Goal: Information Seeking & Learning: Learn about a topic

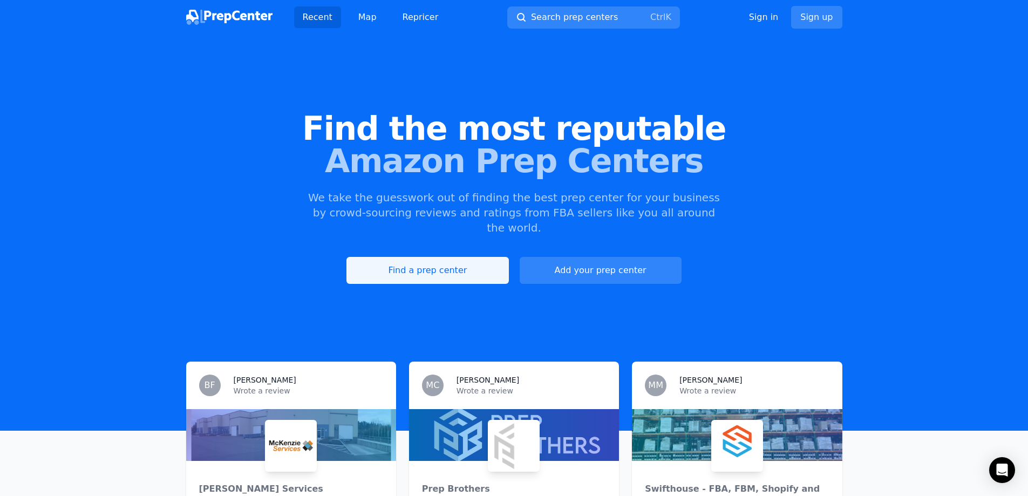
click at [426, 257] on link "Find a prep center" at bounding box center [427, 270] width 162 height 27
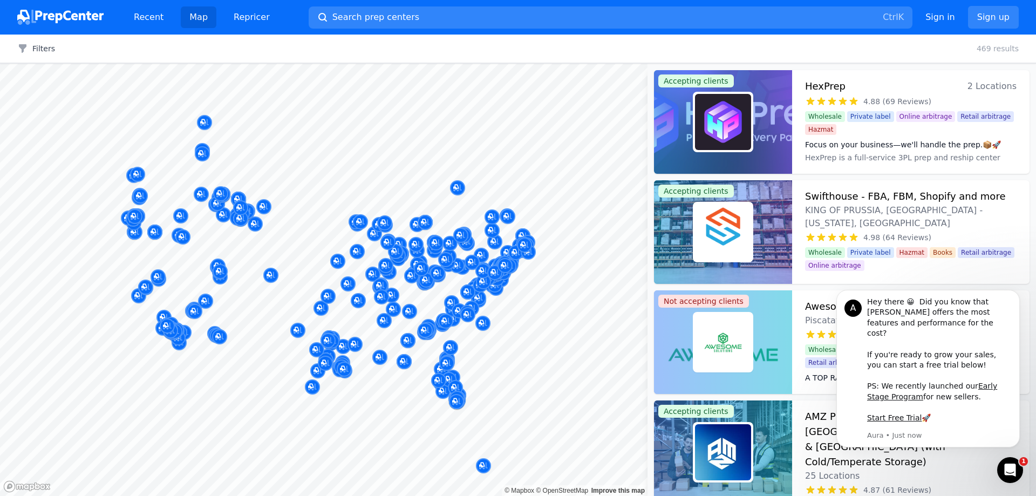
click at [19, 54] on div "Filters Clear all 469 results" at bounding box center [518, 49] width 1036 height 29
click at [26, 49] on icon "button" at bounding box center [22, 48] width 11 height 11
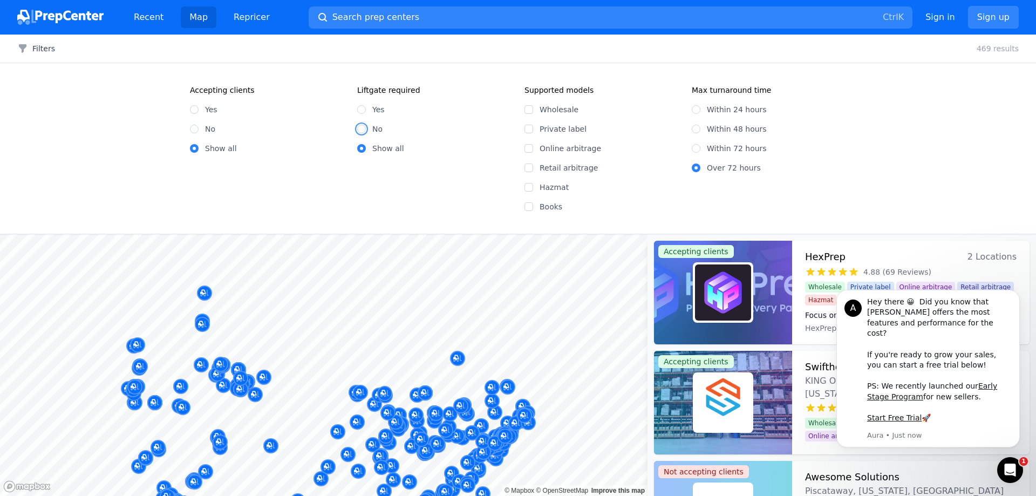
click at [358, 127] on input "No" at bounding box center [361, 129] width 9 height 9
radio input "true"
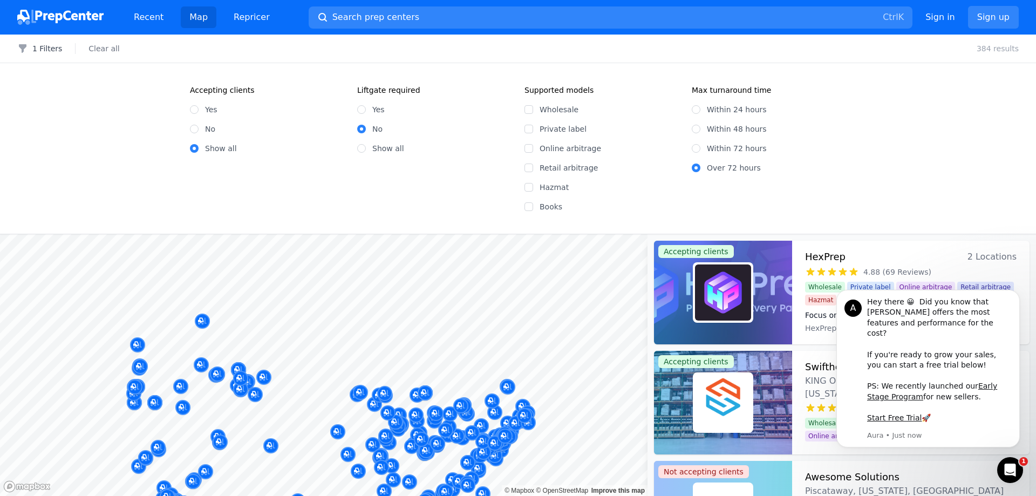
click at [702, 127] on div "Within 48 hours" at bounding box center [769, 129] width 154 height 11
click at [697, 128] on input "Within 48 hours" at bounding box center [696, 129] width 9 height 9
radio input "true"
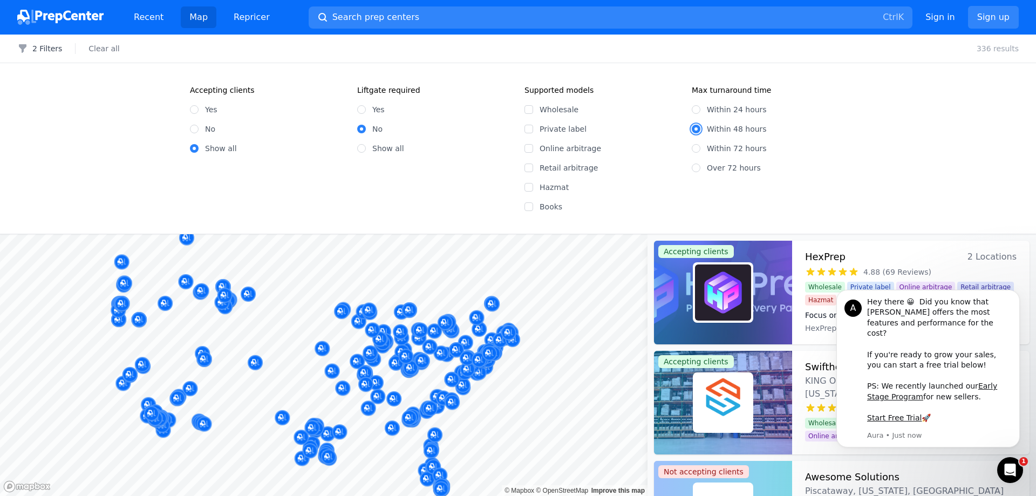
click at [507, 325] on div "Map marker" at bounding box center [508, 332] width 15 height 15
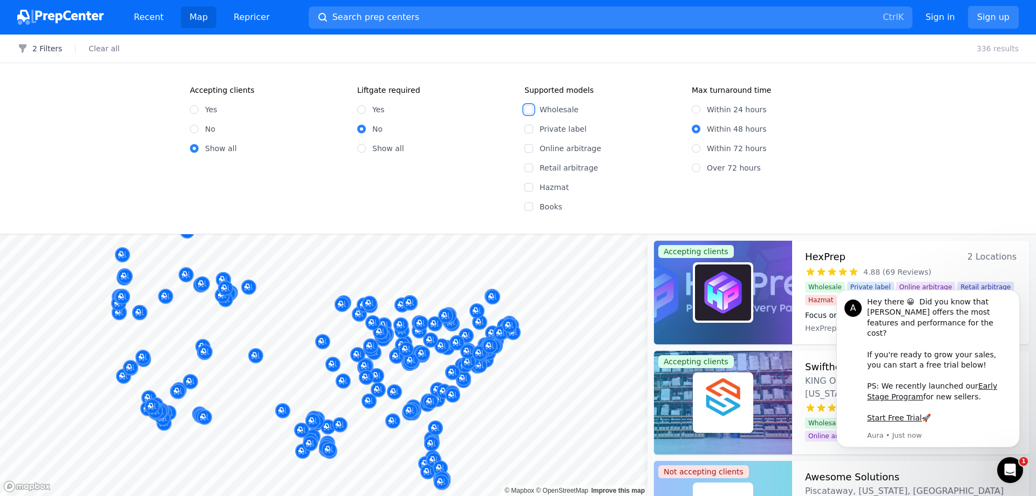
click at [530, 108] on input "Wholesale" at bounding box center [528, 109] width 9 height 9
checkbox input "true"
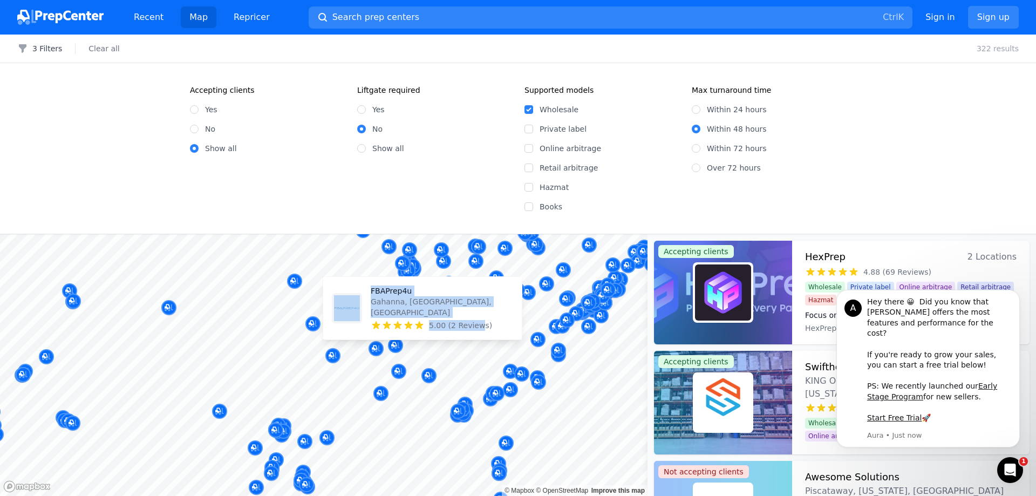
drag, startPoint x: 455, startPoint y: 371, endPoint x: 465, endPoint y: 344, distance: 29.0
click at [476, 325] on body "Recent Map Repricer Search prep centers Ctrl K Open main menu Sign in Sign up F…" at bounding box center [518, 248] width 1036 height 496
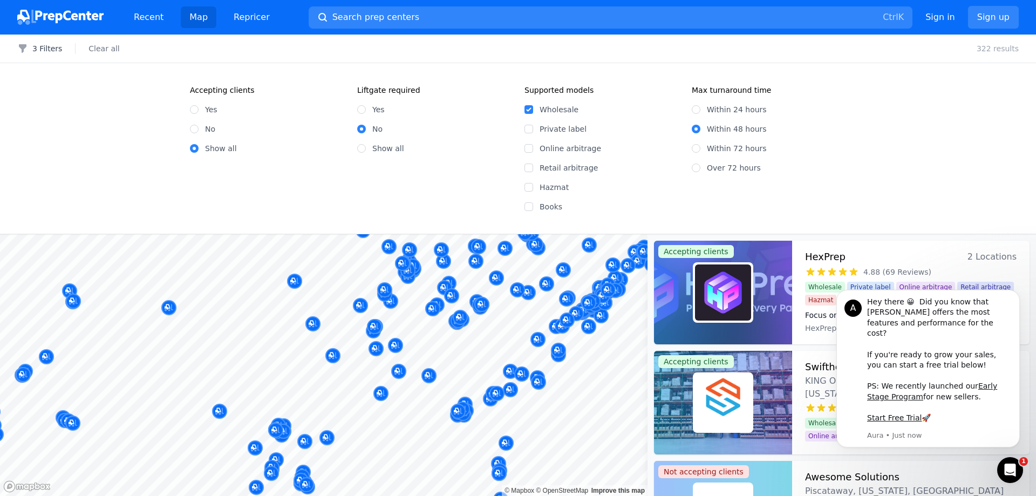
click at [398, 394] on div at bounding box center [409, 398] width 207 height 9
click at [392, 389] on div at bounding box center [368, 389] width 207 height 9
click at [44, 47] on button "3 Filters" at bounding box center [39, 48] width 45 height 11
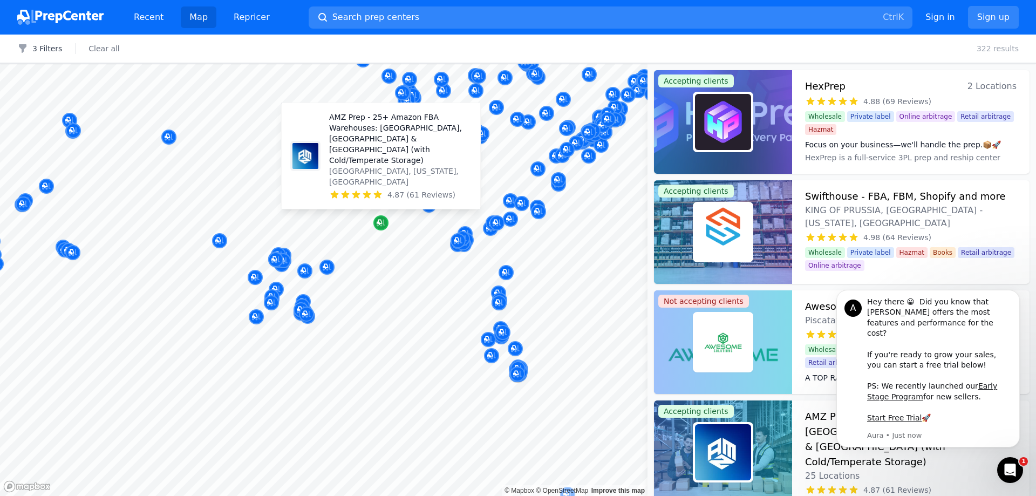
click at [380, 223] on icon "Map marker" at bounding box center [379, 222] width 5 height 5
click at [379, 221] on icon "Map marker" at bounding box center [379, 222] width 5 height 5
click at [324, 166] on div "AMZ Prep - 25+ Amazon FBA Warehouses: [GEOGRAPHIC_DATA], [GEOGRAPHIC_DATA] & [G…" at bounding box center [381, 155] width 190 height 97
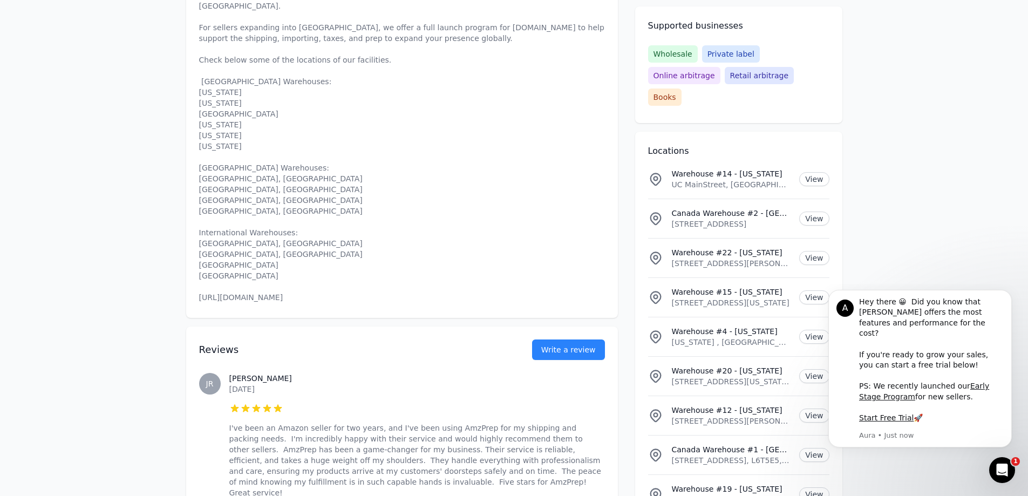
scroll to position [486, 0]
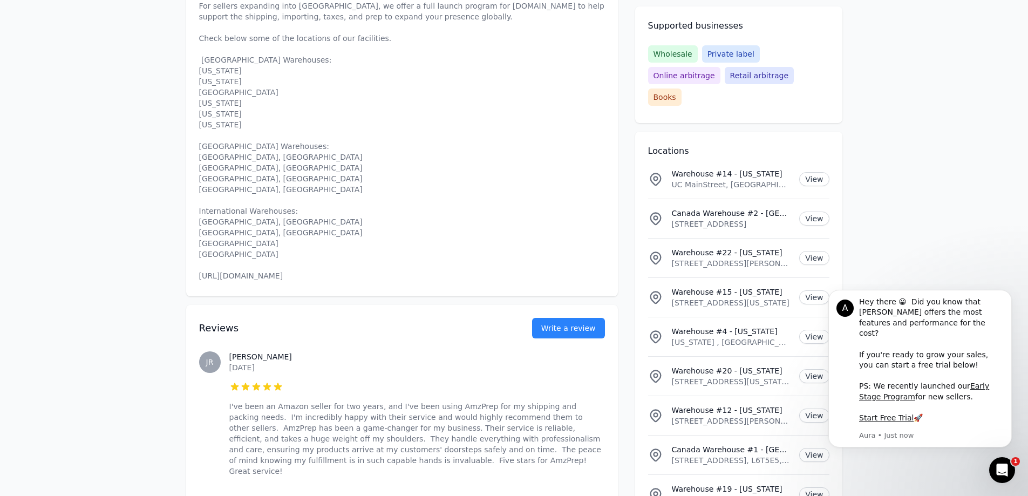
click at [245, 205] on p "25+ warehouses, 800,000 square feet, and endless opportunities. Stay in stock, …" at bounding box center [402, 119] width 406 height 324
click at [243, 214] on p "25+ warehouses, 800,000 square feet, and endless opportunities. Stay in stock, …" at bounding box center [402, 119] width 406 height 324
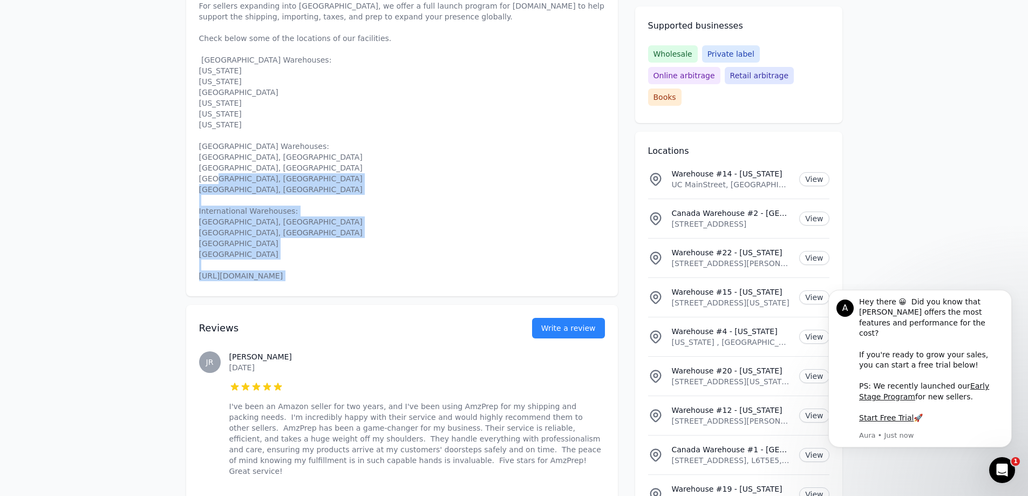
click at [243, 214] on p "25+ warehouses, 800,000 square feet, and endless opportunities. Stay in stock, …" at bounding box center [402, 119] width 406 height 324
copy p "[URL][DOMAIN_NAME]"
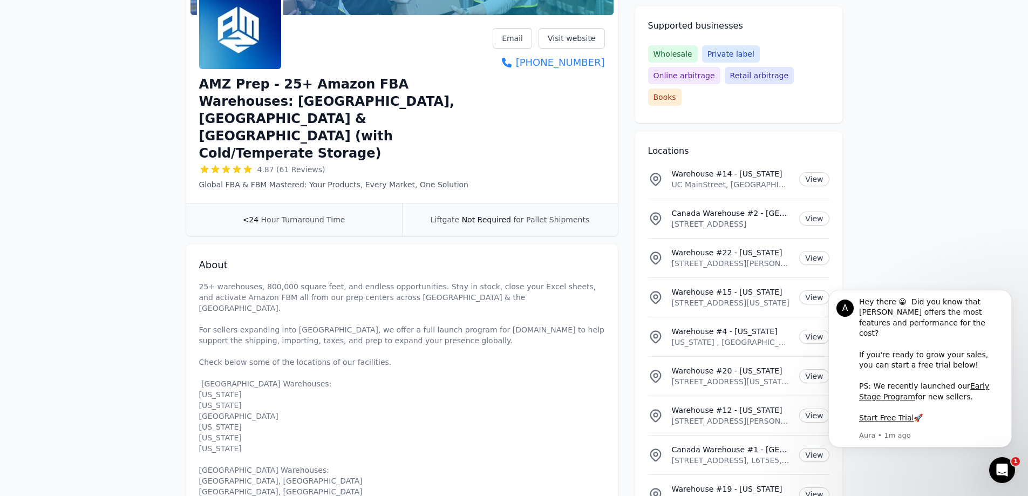
scroll to position [0, 0]
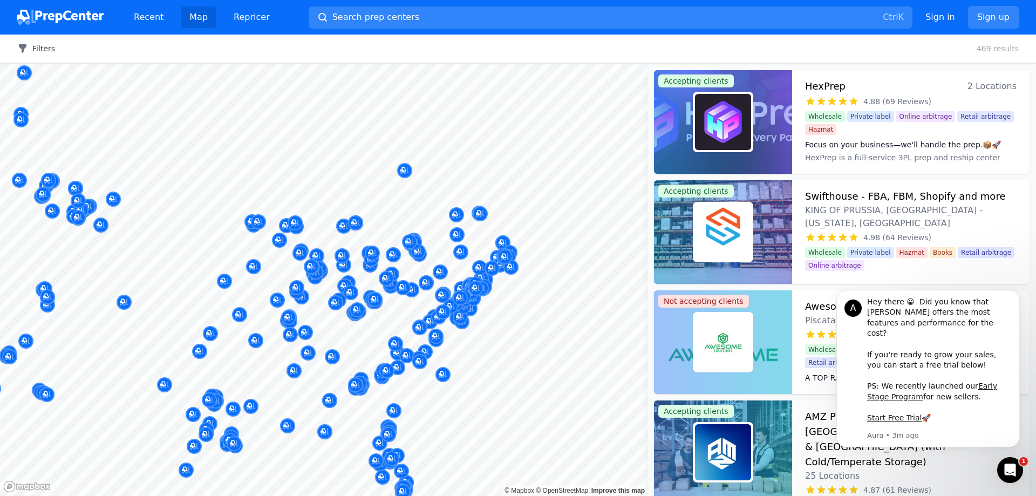
click at [33, 45] on button "Filters" at bounding box center [36, 48] width 38 height 11
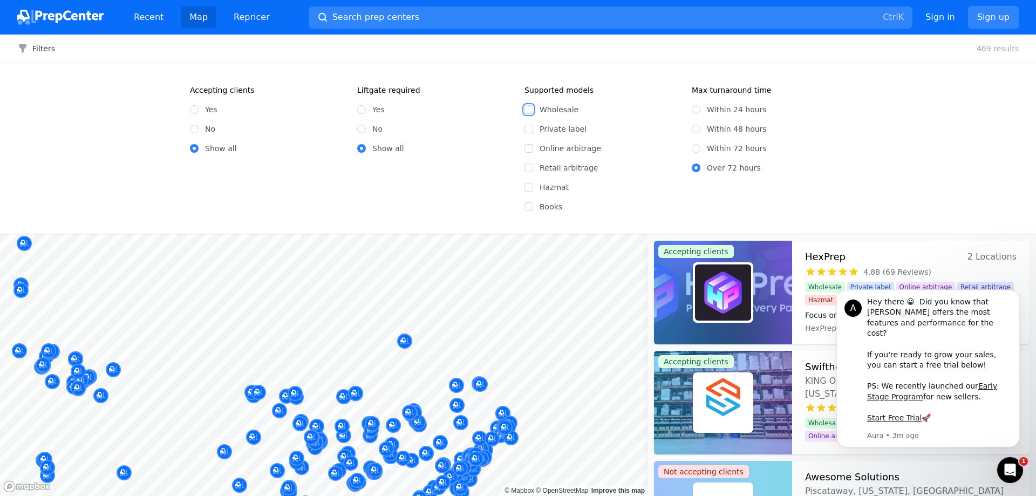
click at [529, 110] on input "Wholesale" at bounding box center [528, 109] width 9 height 9
checkbox input "true"
click at [27, 49] on icon "button" at bounding box center [22, 48] width 11 height 11
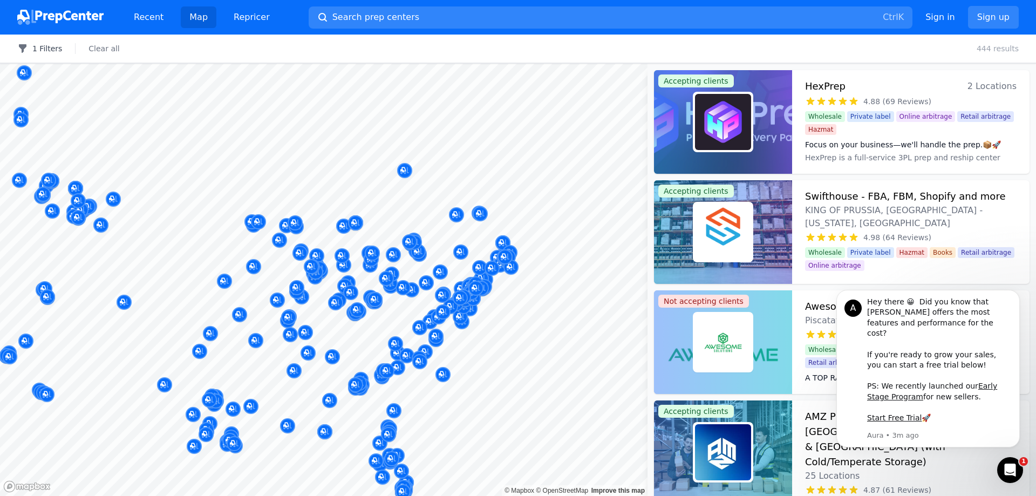
click at [40, 46] on button "1 Filters" at bounding box center [39, 48] width 45 height 11
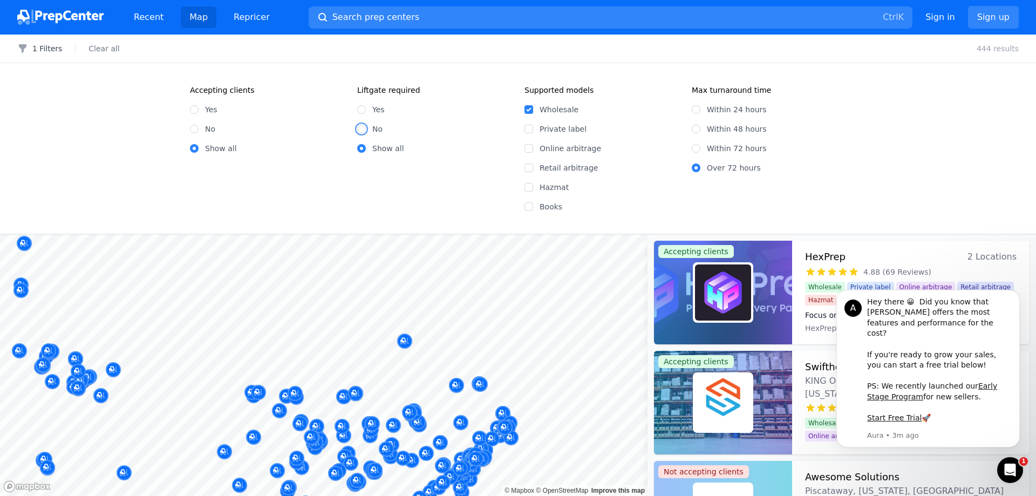
click at [358, 126] on input "No" at bounding box center [361, 129] width 9 height 9
radio input "true"
click at [698, 129] on input "Within 48 hours" at bounding box center [696, 129] width 9 height 9
radio input "true"
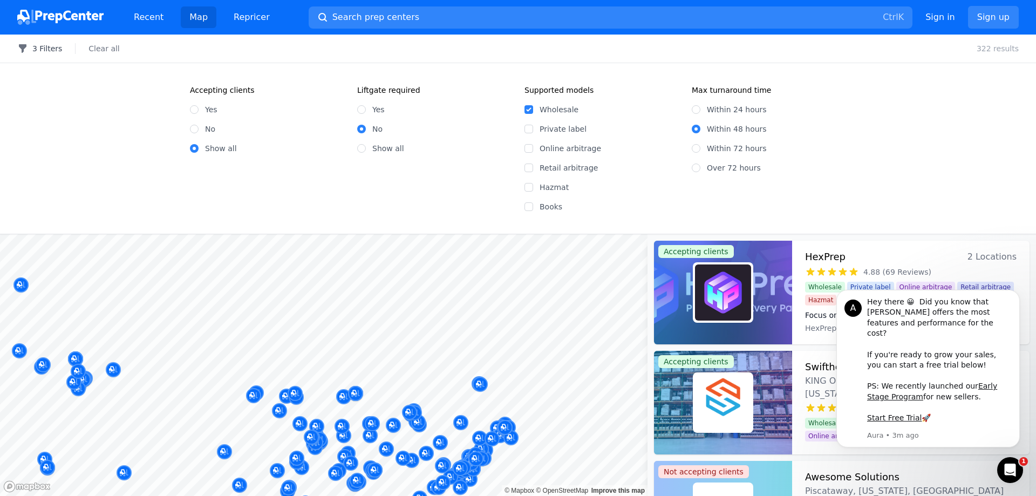
click at [35, 47] on button "3 Filters" at bounding box center [39, 48] width 45 height 11
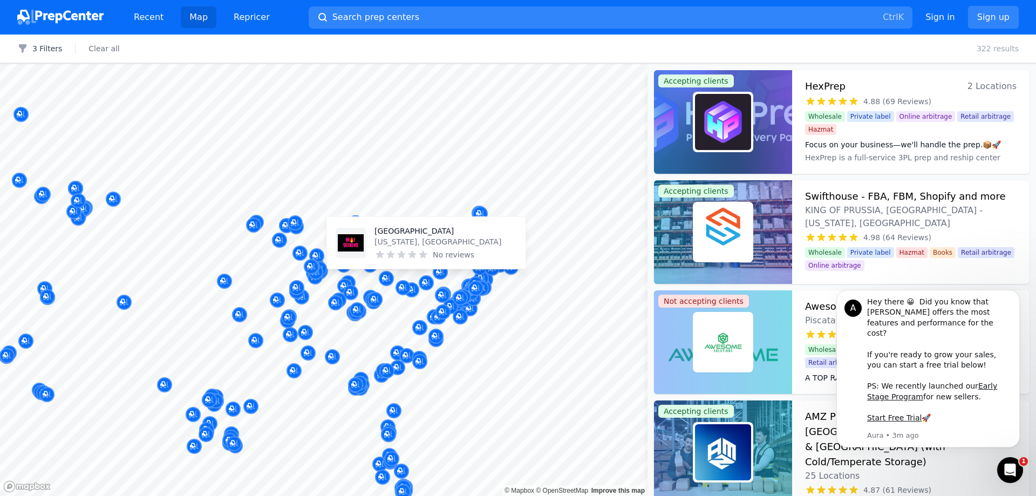
click at [397, 171] on body "Recent Map Repricer Search prep centers Ctrl K Open main menu Sign in Sign up F…" at bounding box center [518, 248] width 1036 height 496
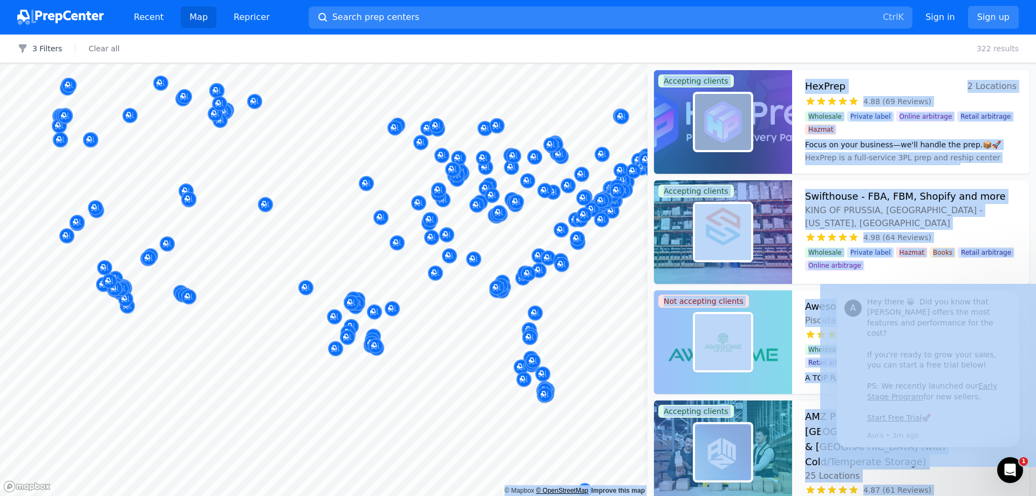
click at [555, 493] on link "© OpenStreetMap" at bounding box center [562, 491] width 52 height 8
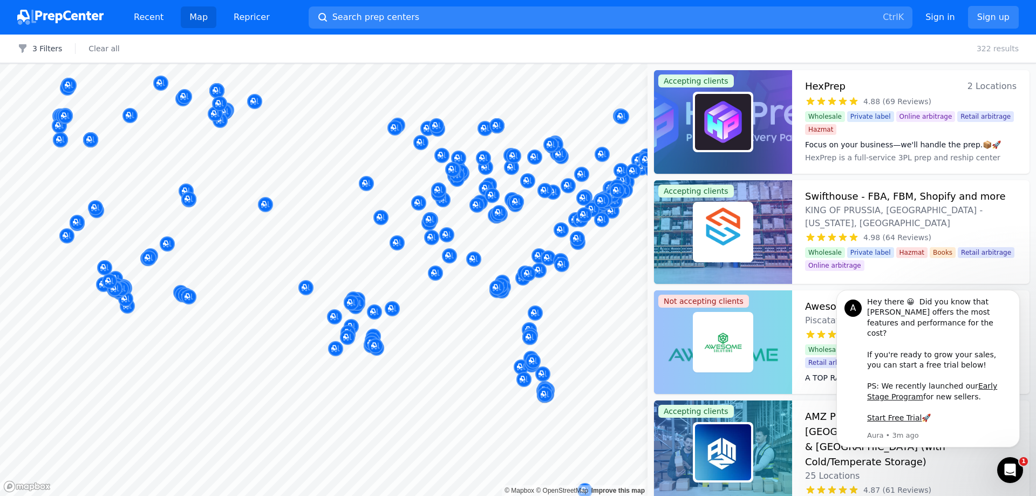
click at [923, 54] on div "3 Filters Clear all 322 results" at bounding box center [518, 49] width 1036 height 29
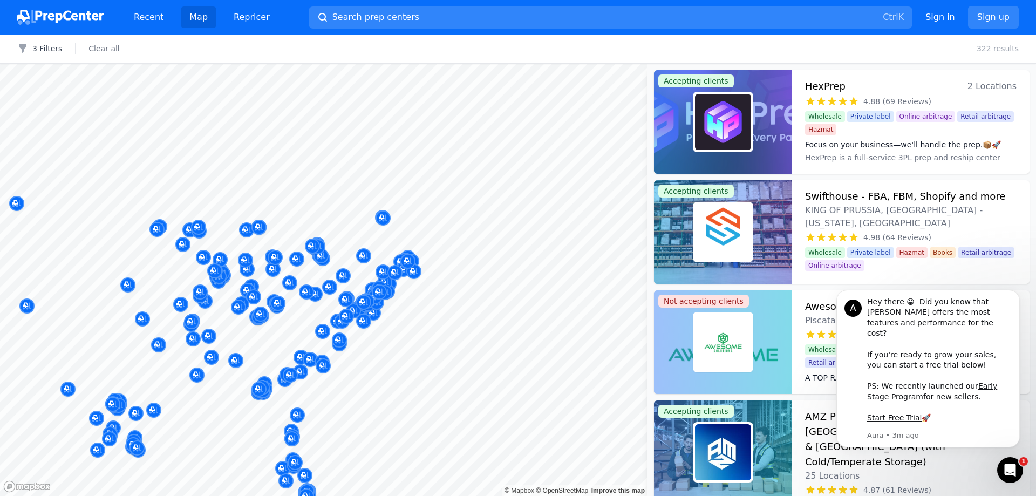
click at [408, 260] on div at bounding box center [491, 256] width 207 height 9
click at [356, 18] on span "Search prep centers" at bounding box center [375, 17] width 87 height 13
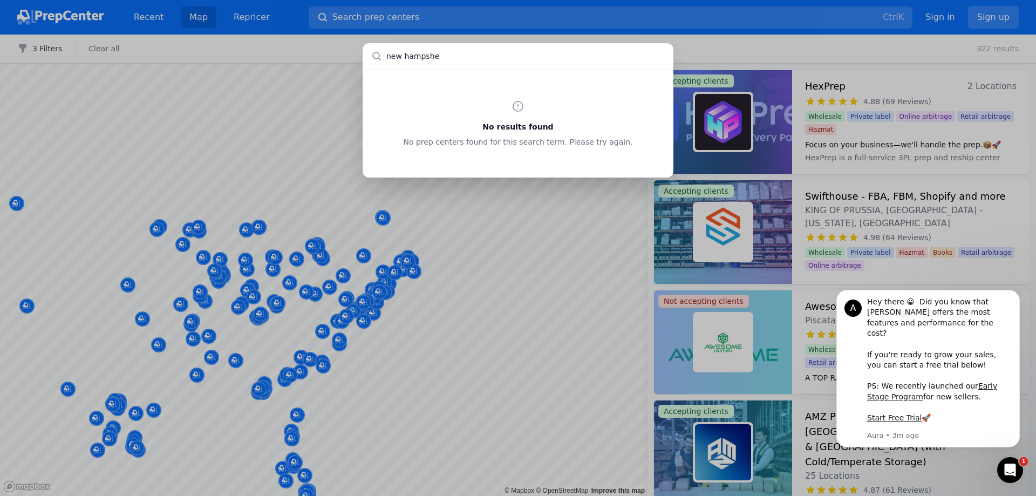
type input "new hampsher"
drag, startPoint x: 432, startPoint y: 57, endPoint x: 245, endPoint y: 60, distance: 186.7
click at [242, 51] on div "new hampsher No results found No prep centers found for this search term. Pleas…" at bounding box center [518, 248] width 1036 height 496
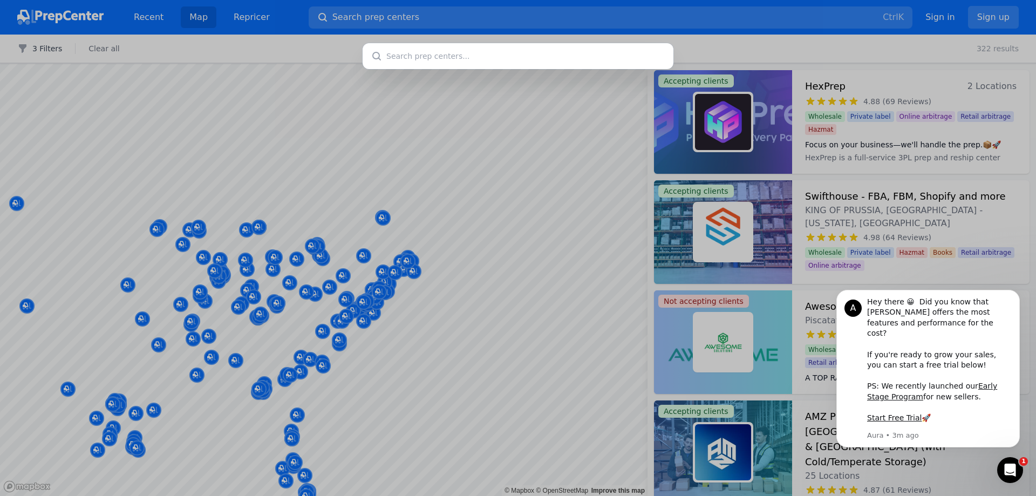
drag, startPoint x: 298, startPoint y: 177, endPoint x: 330, endPoint y: 197, distance: 38.3
click at [298, 177] on div at bounding box center [518, 248] width 1036 height 496
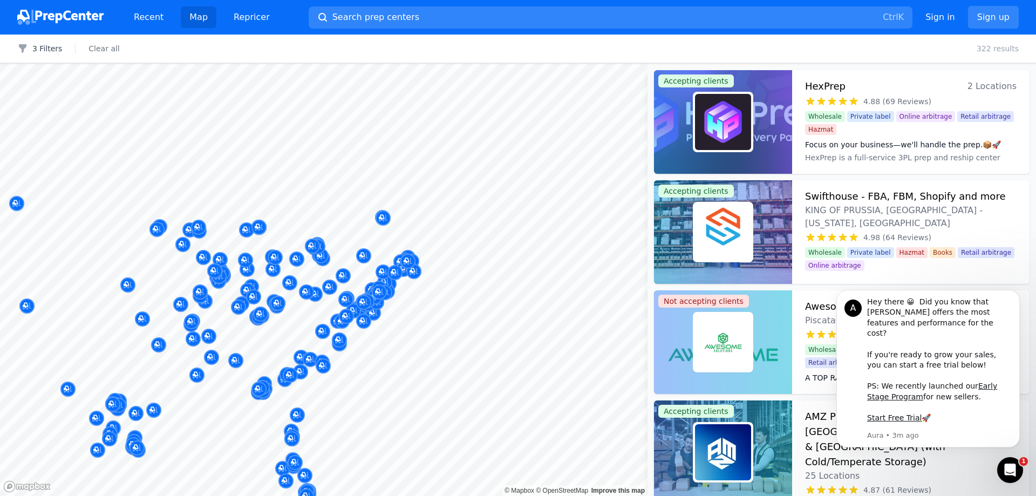
click at [537, 263] on div at bounding box center [487, 266] width 207 height 9
drag, startPoint x: 523, startPoint y: 278, endPoint x: 577, endPoint y: 253, distance: 59.4
click at [577, 253] on body "Recent Map Repricer Search prep centers Ctrl K Open main menu Sign in Sign up F…" at bounding box center [518, 248] width 1036 height 496
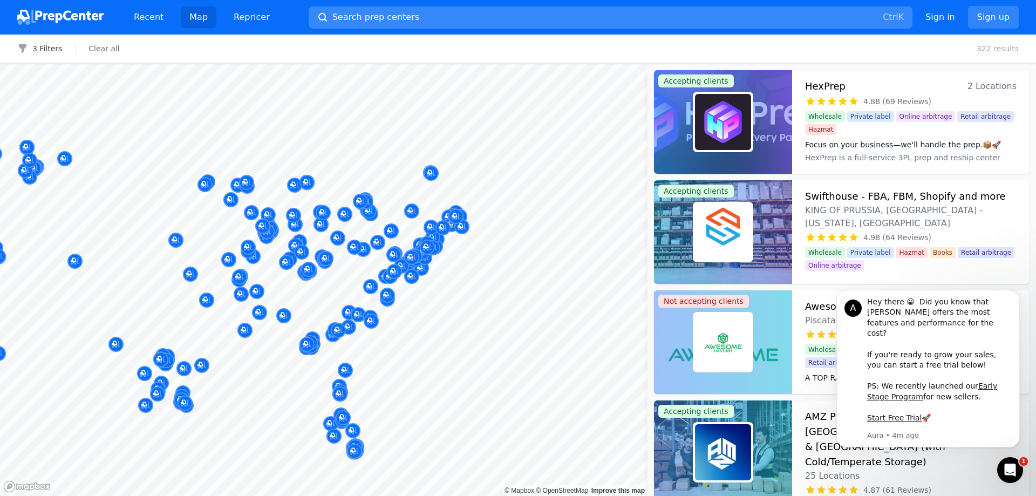
click at [372, 16] on span "Search prep centers" at bounding box center [375, 17] width 87 height 13
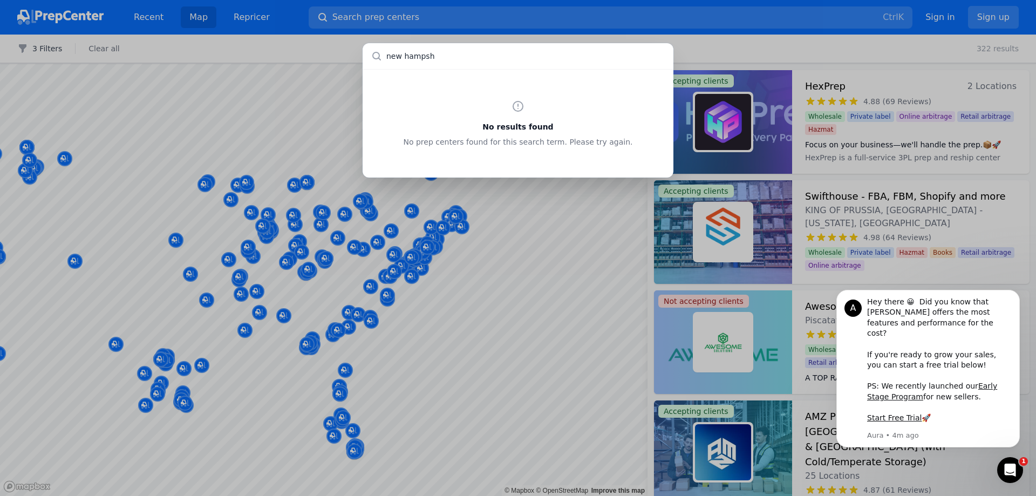
type input "new hamps"
